Goal: Task Accomplishment & Management: Manage account settings

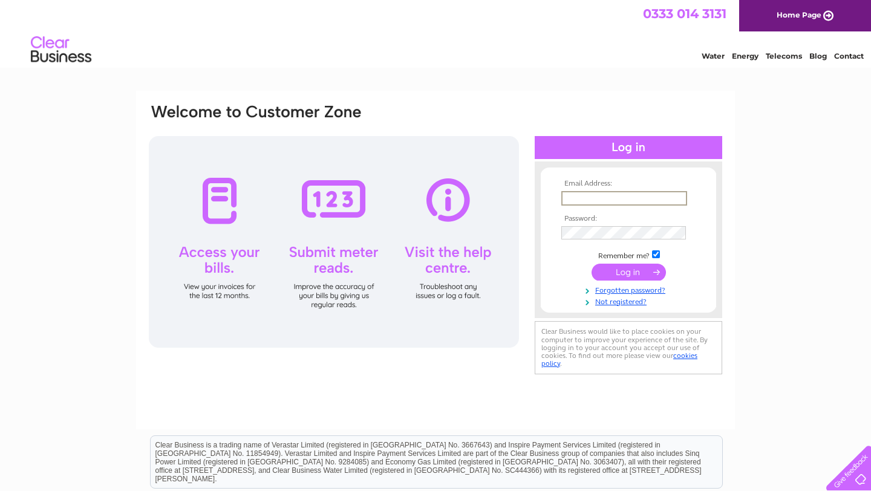
click at [589, 195] on input "text" at bounding box center [624, 198] width 126 height 15
type input "[EMAIL_ADDRESS][DOMAIN_NAME]"
click at [632, 274] on input "submit" at bounding box center [629, 272] width 74 height 17
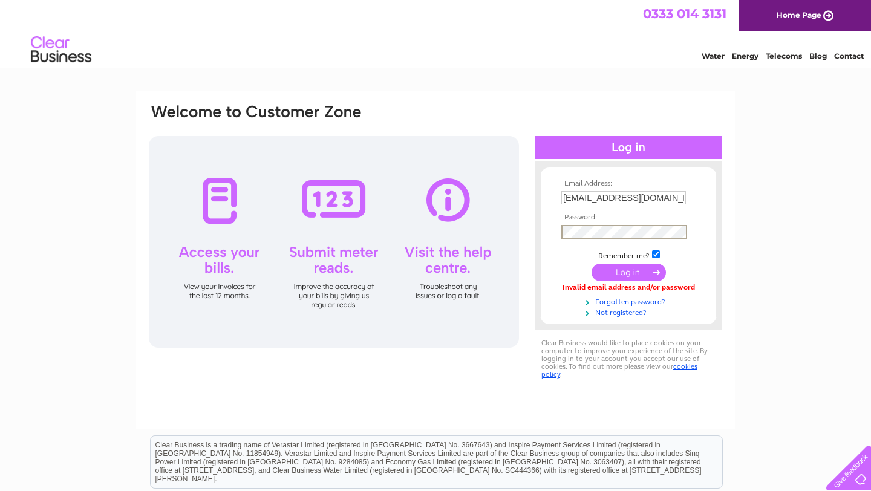
click at [622, 275] on input "submit" at bounding box center [629, 272] width 74 height 17
click at [626, 298] on link "Forgotten password?" at bounding box center [629, 299] width 137 height 11
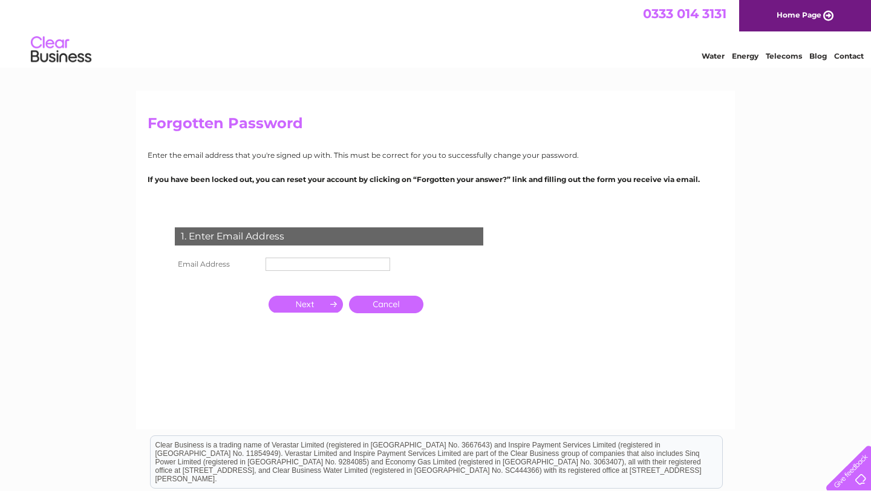
click at [284, 263] on input "text" at bounding box center [328, 264] width 125 height 13
type input "[EMAIL_ADDRESS][DOMAIN_NAME]"
click at [312, 311] on input "button" at bounding box center [306, 304] width 74 height 17
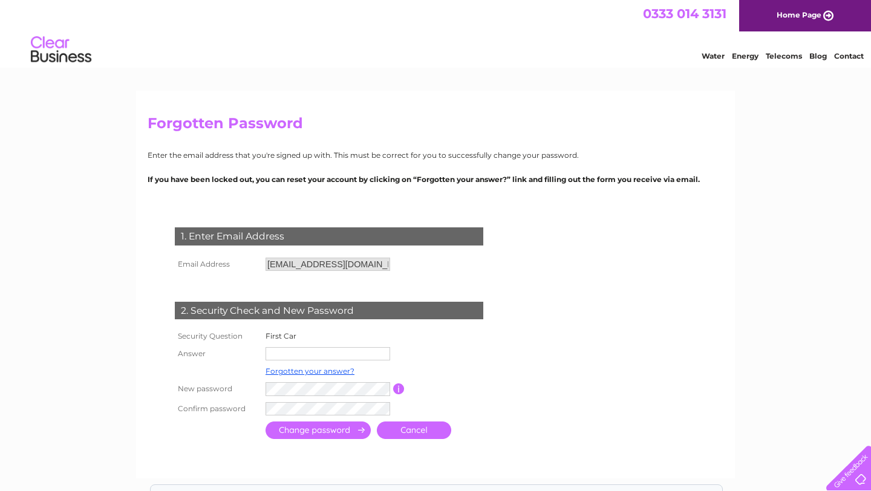
click at [294, 352] on input "text" at bounding box center [328, 353] width 125 height 13
type input "clio"
click at [298, 427] on input "submit" at bounding box center [318, 431] width 105 height 18
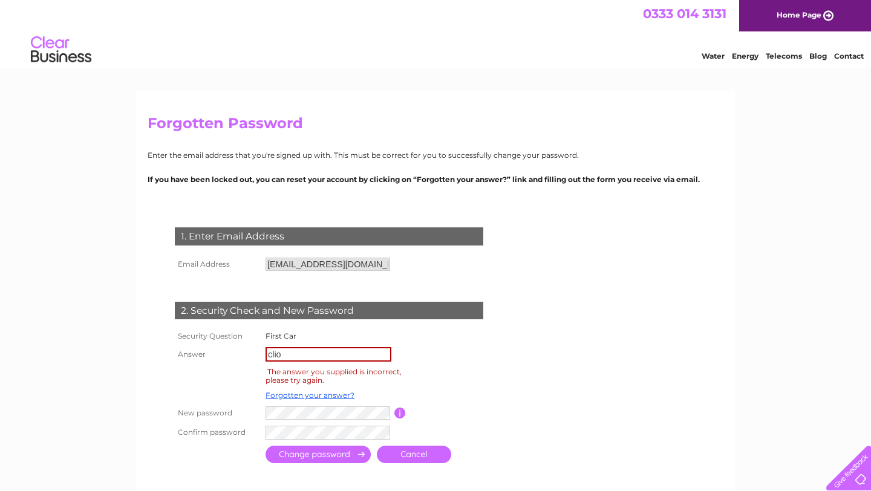
click at [289, 355] on input "clio" at bounding box center [329, 354] width 126 height 15
type input "c"
type input "Vauxhall"
click at [275, 462] on input "submit" at bounding box center [318, 456] width 105 height 18
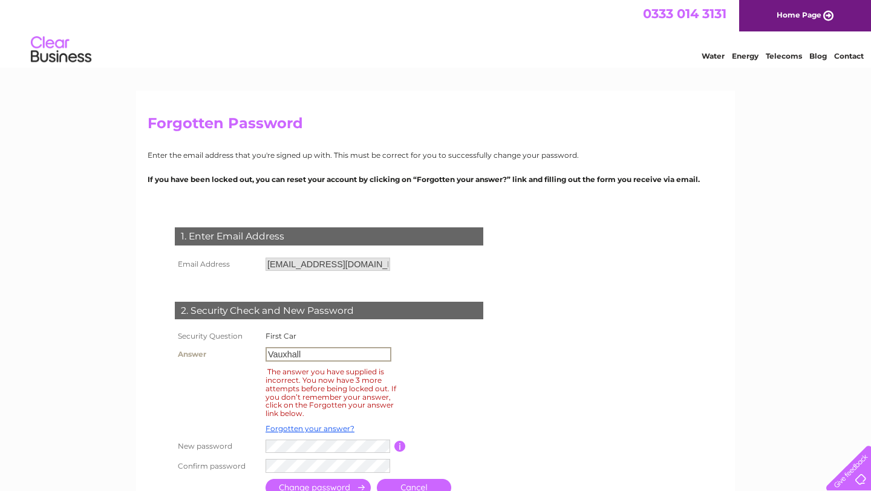
drag, startPoint x: 304, startPoint y: 357, endPoint x: 244, endPoint y: 351, distance: 60.2
click at [244, 351] on tr "Answer Vauxhall" at bounding box center [343, 354] width 342 height 21
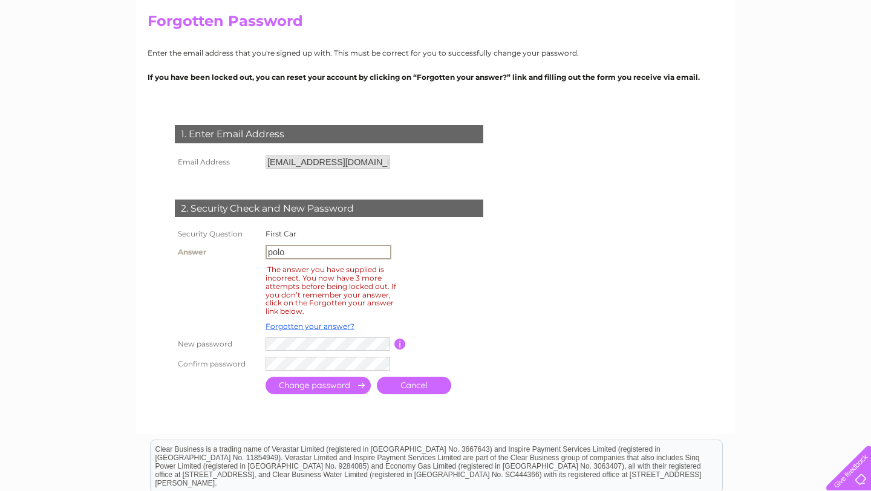
scroll to position [108, 0]
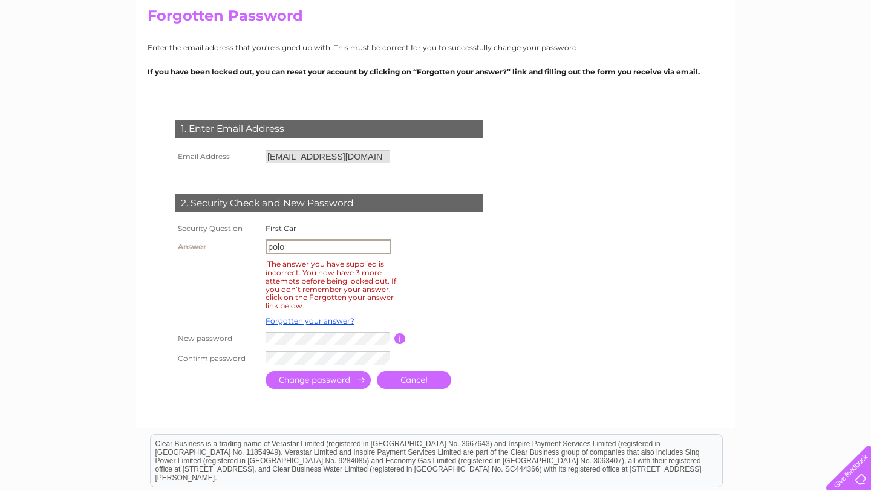
type input "polo"
click at [308, 381] on input "submit" at bounding box center [318, 382] width 105 height 18
click at [308, 381] on input "submit" at bounding box center [318, 380] width 105 height 18
